Goal: Information Seeking & Learning: Learn about a topic

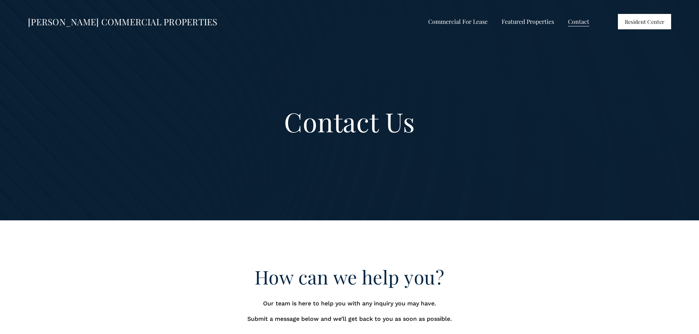
click at [441, 22] on span "Commercial For Lease" at bounding box center [457, 22] width 59 height 10
click at [0, 0] on span "All Listings" at bounding box center [0, 0] width 0 height 0
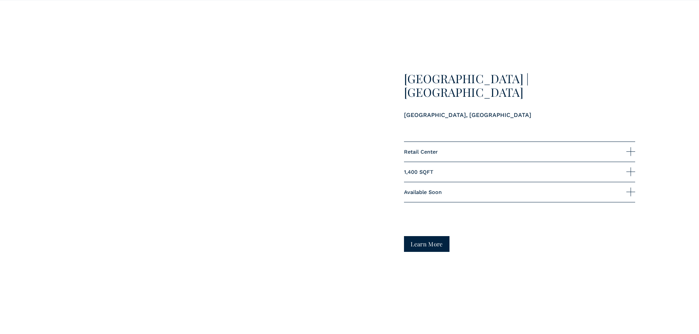
scroll to position [2200, 0]
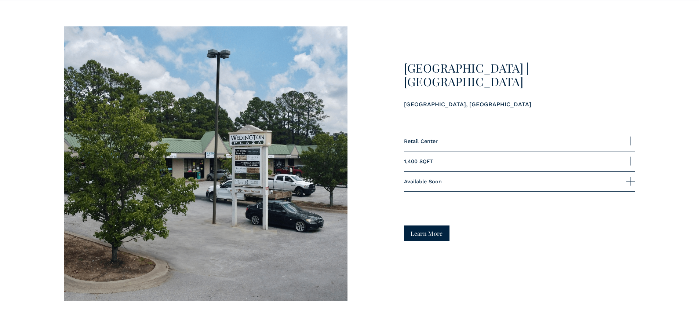
click at [431, 238] on link "Learn More" at bounding box center [427, 234] width 46 height 16
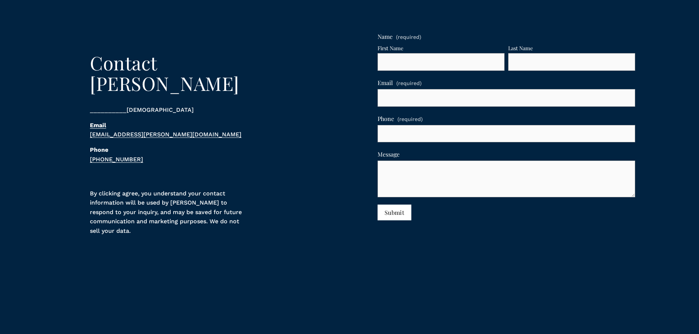
scroll to position [2784, 0]
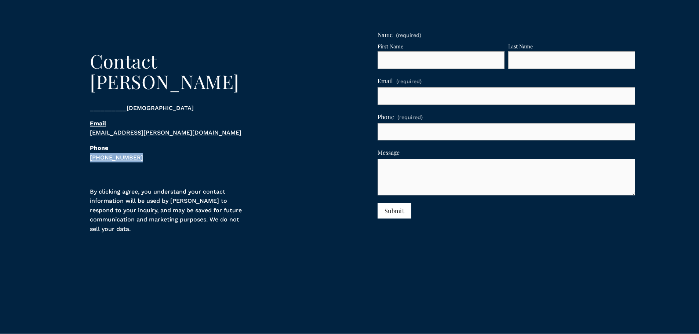
drag, startPoint x: 143, startPoint y: 152, endPoint x: 89, endPoint y: 142, distance: 55.1
click at [81, 149] on div "Contact Patrick ⎯⎯⎯⎯⎯⎯⎯⎯⎯⎯⎯⎯⎯⎯⎯ Email JP.Keenan@TobinCRE.com Phone (479) 595-97…" at bounding box center [349, 149] width 699 height 275
click at [256, 106] on p "⎯⎯⎯⎯⎯⎯⎯⎯⎯⎯⎯⎯⎯⎯⎯" at bounding box center [192, 108] width 205 height 10
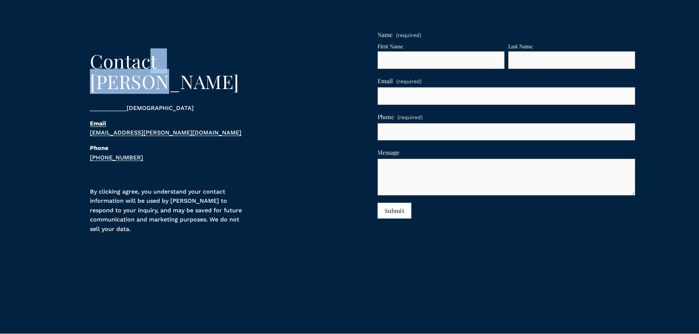
drag, startPoint x: 151, startPoint y: 78, endPoint x: 237, endPoint y: 83, distance: 85.6
click at [237, 83] on h2 "Contact Patrick" at bounding box center [192, 71] width 205 height 41
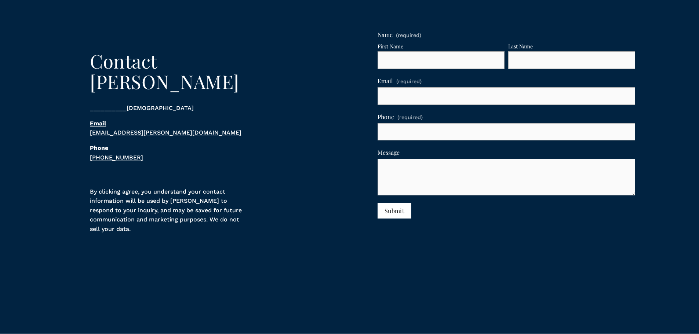
click at [266, 121] on p "Email JP.Keenan@TobinCRE.com" at bounding box center [192, 128] width 205 height 19
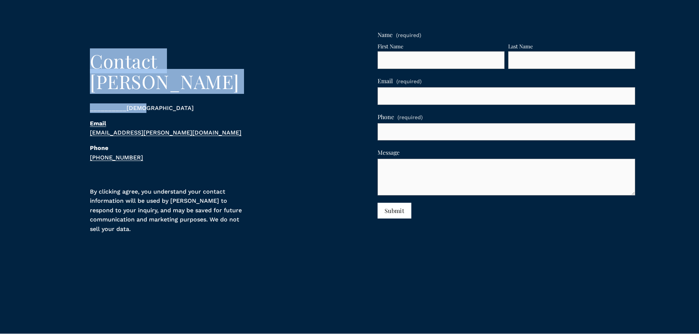
drag, startPoint x: 255, startPoint y: 95, endPoint x: 54, endPoint y: 60, distance: 204.4
click at [54, 60] on div "Contact Patrick ⎯⎯⎯⎯⎯⎯⎯⎯⎯⎯⎯⎯⎯⎯⎯ Email JP.Keenan@TobinCRE.com Phone (479) 595-97…" at bounding box center [349, 149] width 699 height 275
click at [243, 87] on div "Contact Patrick ⎯⎯⎯⎯⎯⎯⎯⎯⎯⎯⎯⎯⎯⎯⎯ Email JP.Keenan@TobinCRE.com Phone (479) 595-97…" at bounding box center [192, 106] width 205 height 111
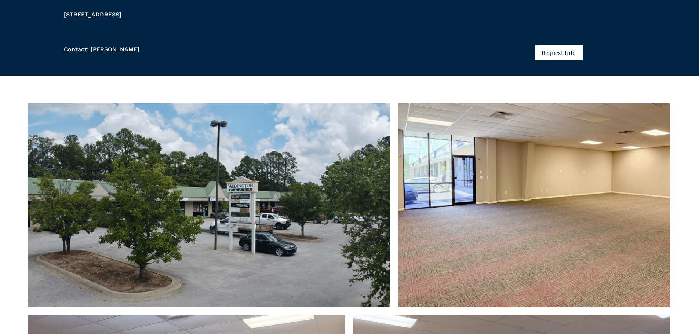
scroll to position [0, 0]
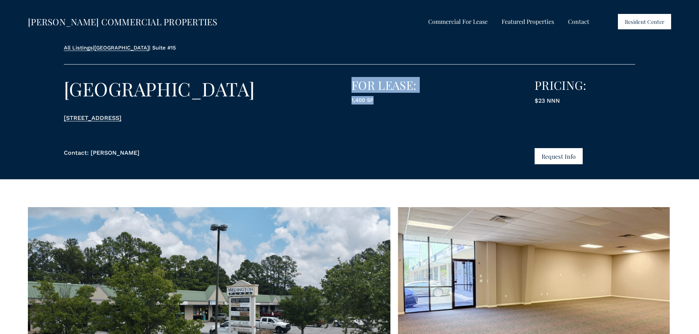
drag, startPoint x: 378, startPoint y: 100, endPoint x: 381, endPoint y: 110, distance: 10.1
click at [348, 100] on div "All Listings | Wedington Plaza | Suite #15 Wedington Plaza 3980 W Wedington Dr,…" at bounding box center [349, 111] width 699 height 135
click at [381, 110] on div "All Listings | Wedington Plaza | Suite #15 Wedington Plaza 3980 W Wedington Dr,…" at bounding box center [349, 111] width 699 height 135
drag, startPoint x: 376, startPoint y: 101, endPoint x: 388, endPoint y: 109, distance: 13.8
click at [350, 101] on div "All Listings | Wedington Plaza | Suite #15 Wedington Plaza 3980 W Wedington Dr,…" at bounding box center [349, 111] width 699 height 135
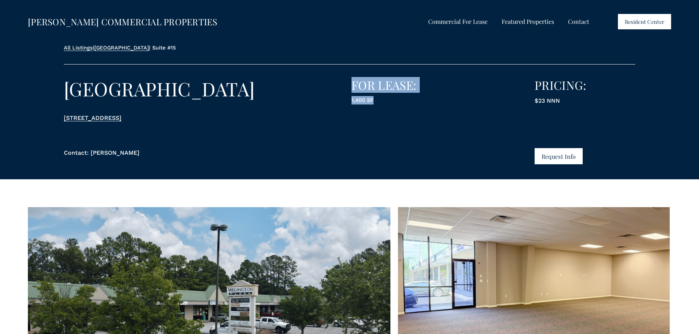
click at [390, 109] on div "1,400 SF" at bounding box center [401, 103] width 100 height 14
drag, startPoint x: 381, startPoint y: 102, endPoint x: 351, endPoint y: 101, distance: 30.8
click at [351, 101] on div "All Listings | Wedington Plaza | Suite #15 Wedington Plaza 3980 W Wedington Dr,…" at bounding box center [349, 111] width 699 height 135
click at [391, 114] on div "All Listings | Wedington Plaza | Suite #15 Wedington Plaza 3980 W Wedington Dr,…" at bounding box center [349, 111] width 699 height 135
drag, startPoint x: 366, startPoint y: 100, endPoint x: 326, endPoint y: 84, distance: 43.6
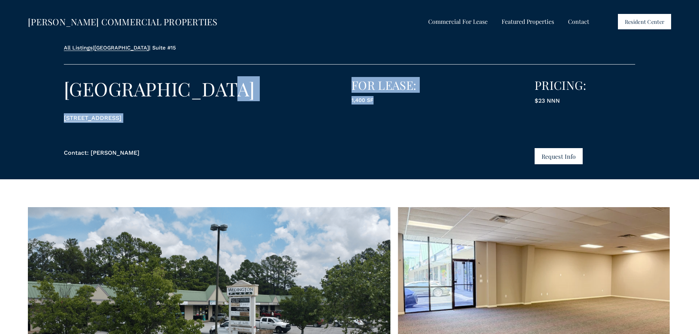
click at [326, 84] on div "All Listings | Wedington Plaza | Suite #15 Wedington Plaza 3980 W Wedington Dr,…" at bounding box center [349, 111] width 699 height 135
click at [374, 130] on div "All Listings | Wedington Plaza | Suite #15 Wedington Plaza 3980 W Wedington Dr,…" at bounding box center [349, 111] width 699 height 135
drag, startPoint x: 379, startPoint y: 104, endPoint x: 348, endPoint y: 83, distance: 38.0
click at [348, 83] on div "All Listings | Wedington Plaza | Suite #15 Wedington Plaza 3980 W Wedington Dr,…" at bounding box center [349, 111] width 699 height 135
click at [401, 165] on div "All Listings | Wedington Plaza | Suite #15 Wedington Plaza 3980 W Wedington Dr,…" at bounding box center [349, 111] width 699 height 135
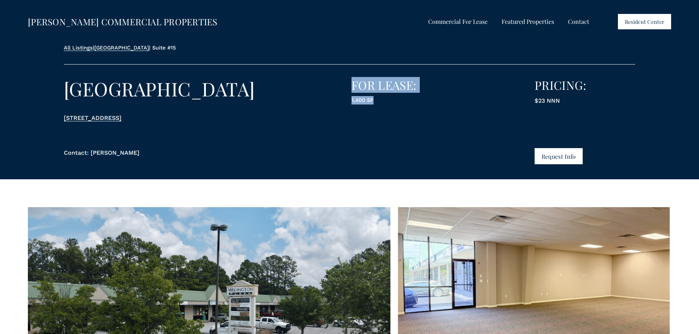
drag, startPoint x: 384, startPoint y: 103, endPoint x: 349, endPoint y: 84, distance: 40.0
click at [349, 84] on div "All Listings | Wedington Plaza | Suite #15 Wedington Plaza 3980 W Wedington Dr,…" at bounding box center [349, 111] width 699 height 135
click at [381, 104] on p "1,400 SF" at bounding box center [401, 100] width 100 height 8
drag, startPoint x: 560, startPoint y: 101, endPoint x: 537, endPoint y: 109, distance: 24.2
click at [535, 102] on p "$23 NNN" at bounding box center [584, 101] width 100 height 10
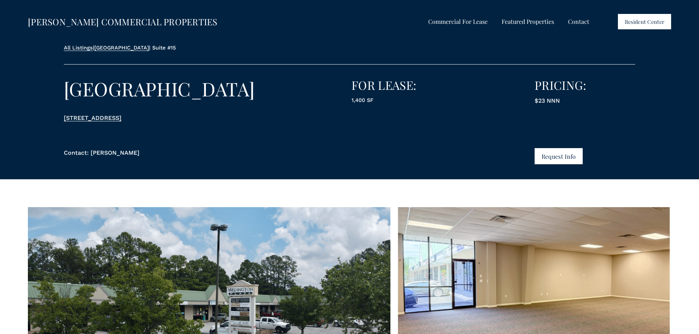
click at [539, 119] on div "All Listings | Wedington Plaza | Suite #15 Wedington Plaza 3980 W Wedington Dr,…" at bounding box center [349, 111] width 699 height 135
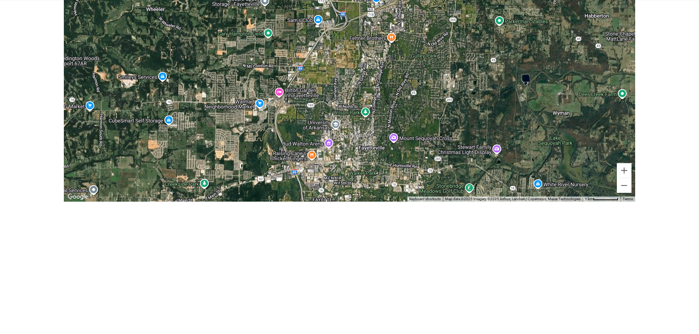
scroll to position [1614, 0]
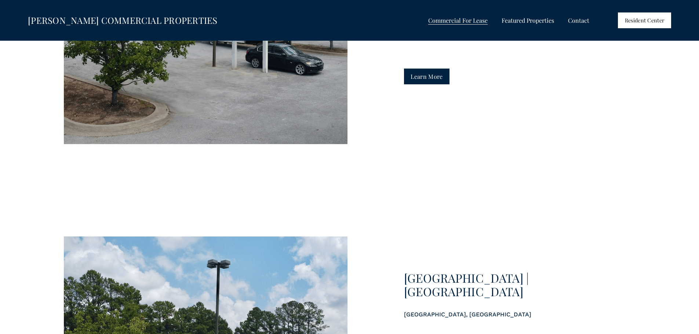
scroll to position [1834, 0]
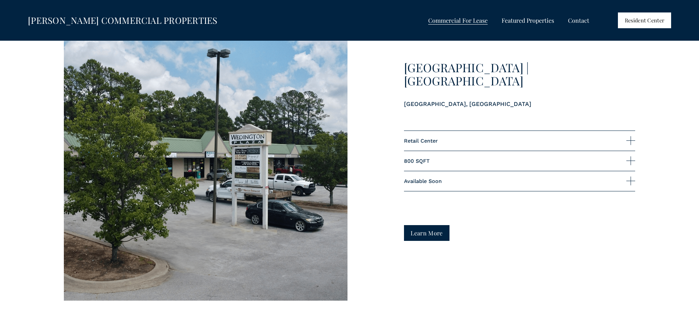
click at [436, 237] on link "Learn More" at bounding box center [427, 233] width 46 height 16
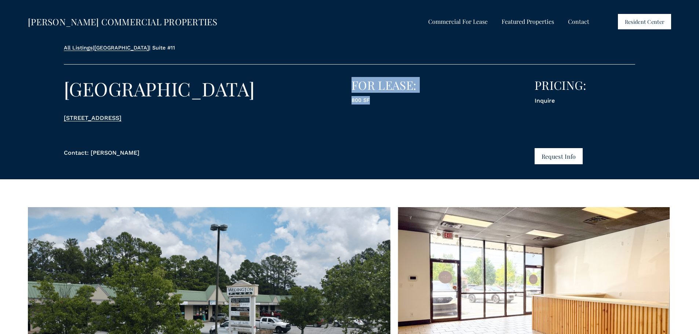
drag, startPoint x: 375, startPoint y: 100, endPoint x: 348, endPoint y: 99, distance: 26.4
click at [346, 99] on div "All Listings | [GEOGRAPHIC_DATA] [GEOGRAPHIC_DATA] [STREET_ADDRESS] FOR LEASE: …" at bounding box center [349, 111] width 699 height 135
drag, startPoint x: 552, startPoint y: 104, endPoint x: 470, endPoint y: 99, distance: 82.3
click at [470, 99] on div "All Listings | [GEOGRAPHIC_DATA] [GEOGRAPHIC_DATA] [STREET_ADDRESS] FOR LEASE: …" at bounding box center [349, 111] width 699 height 135
click at [534, 118] on div "All Listings | [GEOGRAPHIC_DATA] [GEOGRAPHIC_DATA] [STREET_ADDRESS] FOR LEASE: …" at bounding box center [349, 111] width 699 height 135
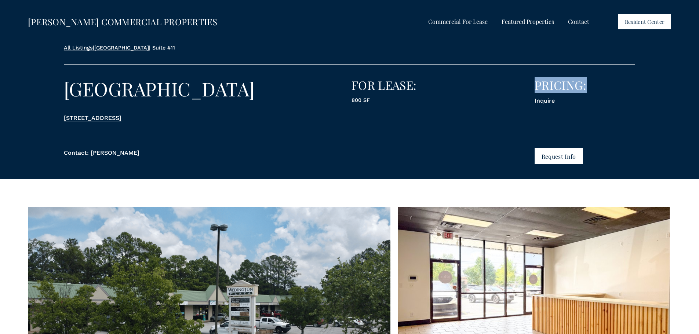
drag, startPoint x: 527, startPoint y: 102, endPoint x: 591, endPoint y: 89, distance: 65.0
click at [591, 89] on div "All Listings | [GEOGRAPHIC_DATA] [GEOGRAPHIC_DATA] [STREET_ADDRESS] FOR LEASE: …" at bounding box center [349, 111] width 699 height 135
click at [575, 109] on div "Inquire" at bounding box center [584, 103] width 100 height 14
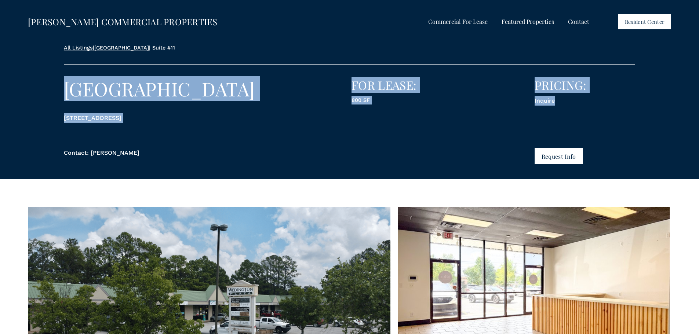
drag, startPoint x: 574, startPoint y: 107, endPoint x: 527, endPoint y: 76, distance: 56.3
click at [527, 76] on div "All Listings | [GEOGRAPHIC_DATA] [GEOGRAPHIC_DATA] [STREET_ADDRESS] FOR LEASE: …" at bounding box center [349, 111] width 699 height 135
drag, startPoint x: 449, startPoint y: 154, endPoint x: 356, endPoint y: 170, distance: 93.5
click at [356, 170] on div "All Listings | [GEOGRAPHIC_DATA] [GEOGRAPHIC_DATA] [STREET_ADDRESS] FOR LEASE: …" at bounding box center [349, 111] width 699 height 135
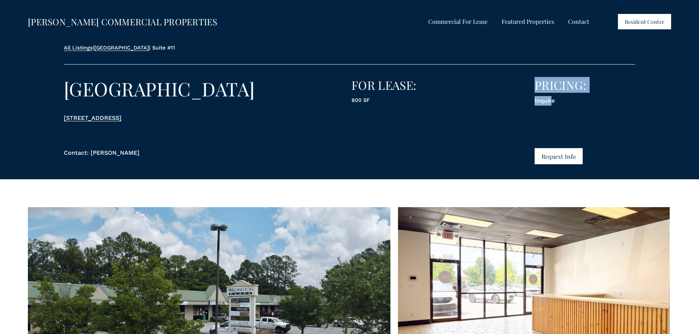
drag, startPoint x: 552, startPoint y: 103, endPoint x: 528, endPoint y: 86, distance: 29.4
click at [528, 86] on div "All Listings | [GEOGRAPHIC_DATA] [GEOGRAPHIC_DATA] [STREET_ADDRESS] FOR LEASE: …" at bounding box center [349, 111] width 699 height 135
click at [574, 99] on p "Inquire" at bounding box center [584, 101] width 100 height 10
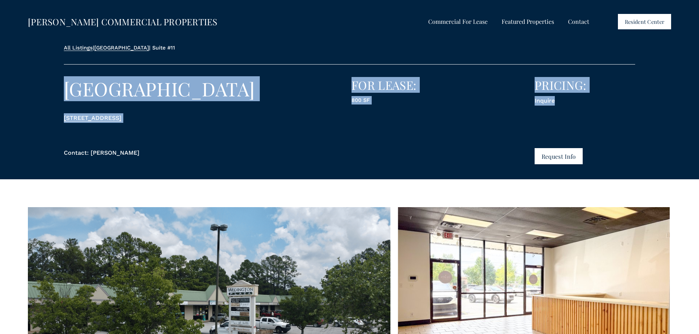
drag, startPoint x: 561, startPoint y: 107, endPoint x: 523, endPoint y: 77, distance: 48.1
click at [523, 77] on div "All Listings | [GEOGRAPHIC_DATA] [GEOGRAPHIC_DATA] [STREET_ADDRESS] FOR LEASE: …" at bounding box center [349, 111] width 699 height 135
drag, startPoint x: 574, startPoint y: 119, endPoint x: 565, endPoint y: 120, distance: 9.2
click at [574, 119] on div "All Listings | [GEOGRAPHIC_DATA] [GEOGRAPHIC_DATA] [STREET_ADDRESS] FOR LEASE: …" at bounding box center [349, 111] width 699 height 135
click at [466, 139] on div "All Listings | [GEOGRAPHIC_DATA] [GEOGRAPHIC_DATA] [STREET_ADDRESS] FOR LEASE: …" at bounding box center [349, 111] width 699 height 135
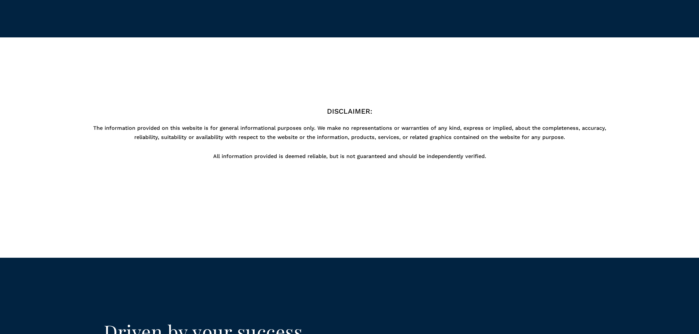
scroll to position [2491, 0]
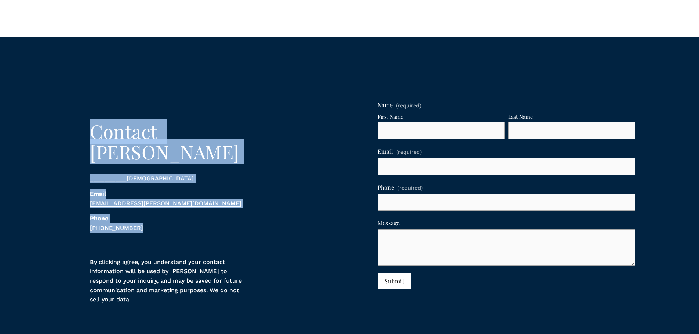
drag, startPoint x: 176, startPoint y: 227, endPoint x: 62, endPoint y: 152, distance: 135.8
click at [64, 154] on div "Contact [PERSON_NAME] ⎯⎯⎯⎯⎯⎯⎯⎯⎯⎯⎯⎯⎯⎯⎯ Email [EMAIL_ADDRESS][PERSON_NAME][DOMAIN…" at bounding box center [349, 220] width 699 height 275
click at [62, 149] on div "Contact [PERSON_NAME] ⎯⎯⎯⎯⎯⎯⎯⎯⎯⎯⎯⎯⎯⎯⎯ Email [EMAIL_ADDRESS][PERSON_NAME][DOMAIN…" at bounding box center [349, 220] width 699 height 275
drag, startPoint x: 82, startPoint y: 123, endPoint x: 219, endPoint y: 240, distance: 179.8
click at [219, 240] on div "Contact [PERSON_NAME] ⎯⎯⎯⎯⎯⎯⎯⎯⎯⎯⎯⎯⎯⎯⎯ Email [EMAIL_ADDRESS][PERSON_NAME][DOMAIN…" at bounding box center [349, 220] width 699 height 275
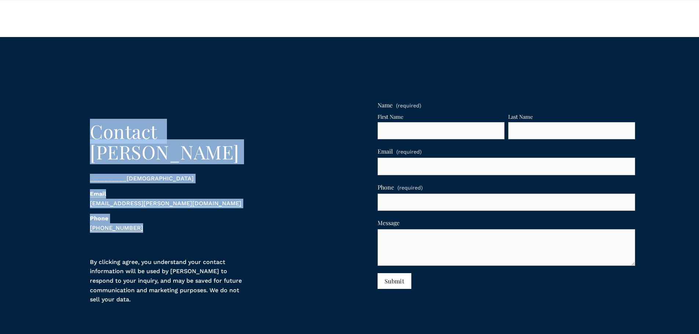
click at [234, 234] on div "Contact [PERSON_NAME] ⎯⎯⎯⎯⎯⎯⎯⎯⎯⎯⎯⎯⎯⎯⎯ Email [EMAIL_ADDRESS][PERSON_NAME][DOMAIN…" at bounding box center [192, 177] width 205 height 118
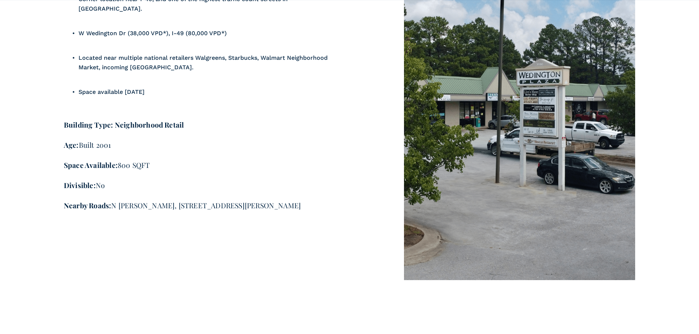
scroll to position [878, 0]
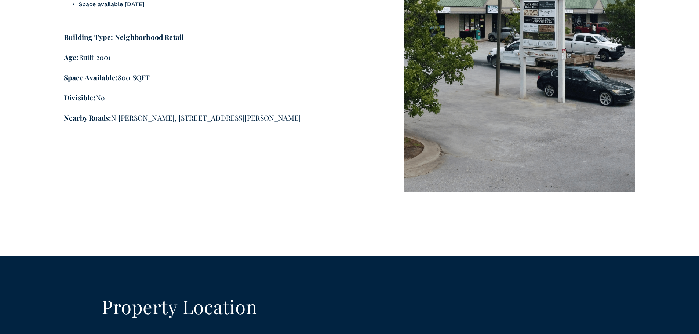
drag, startPoint x: 157, startPoint y: 65, endPoint x: 85, endPoint y: 57, distance: 72.0
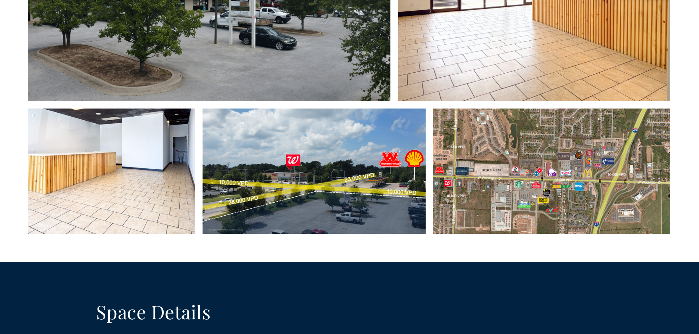
scroll to position [0, 0]
